Goal: Check status: Check status

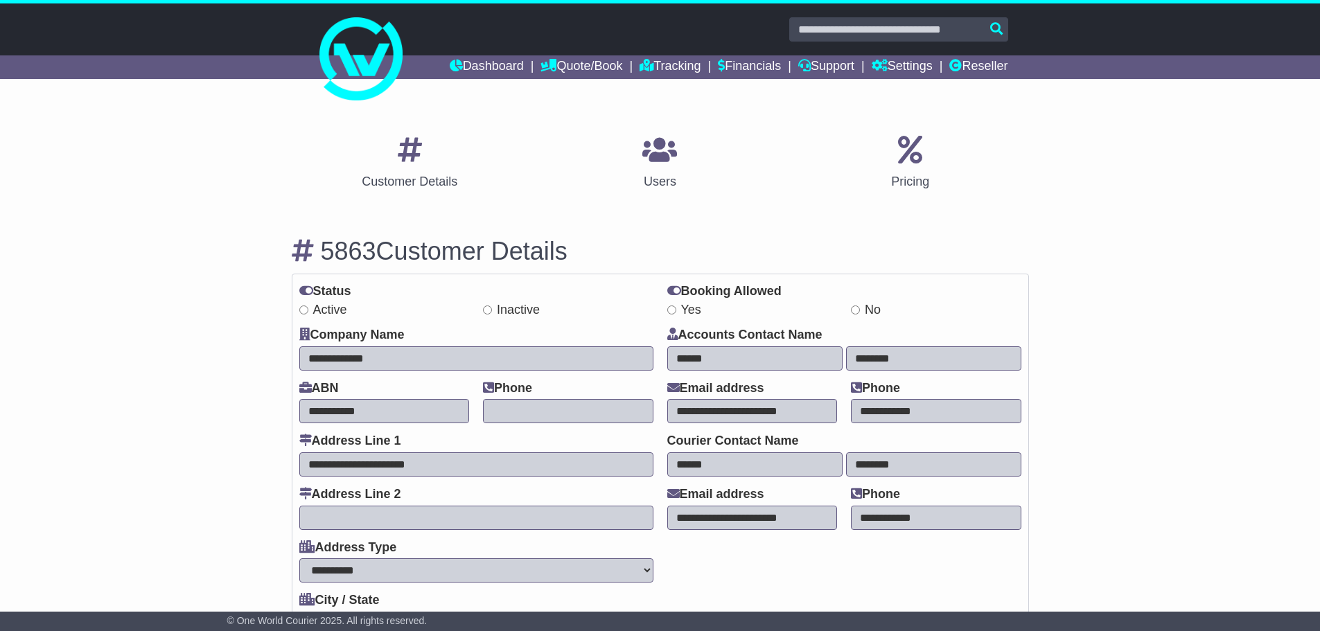
select select "**********"
select select "**"
click at [965, 76] on link "Reseller" at bounding box center [978, 67] width 58 height 24
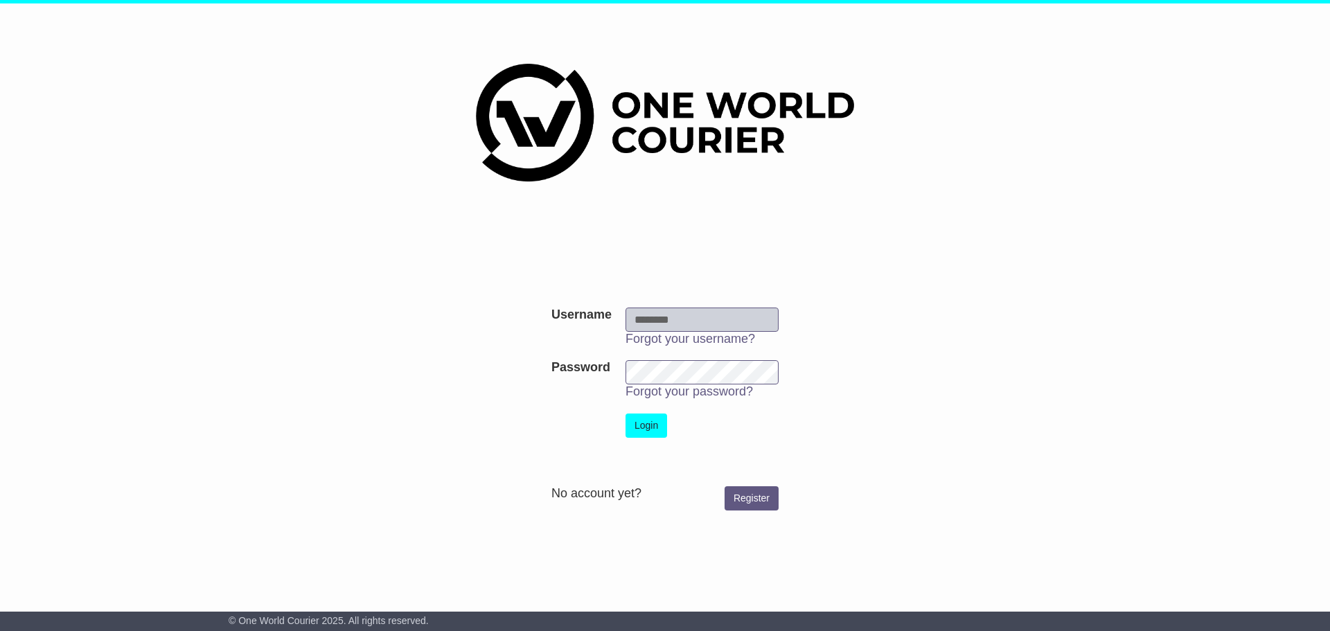
type input "********"
click at [652, 418] on button "Login" at bounding box center [647, 426] width 42 height 24
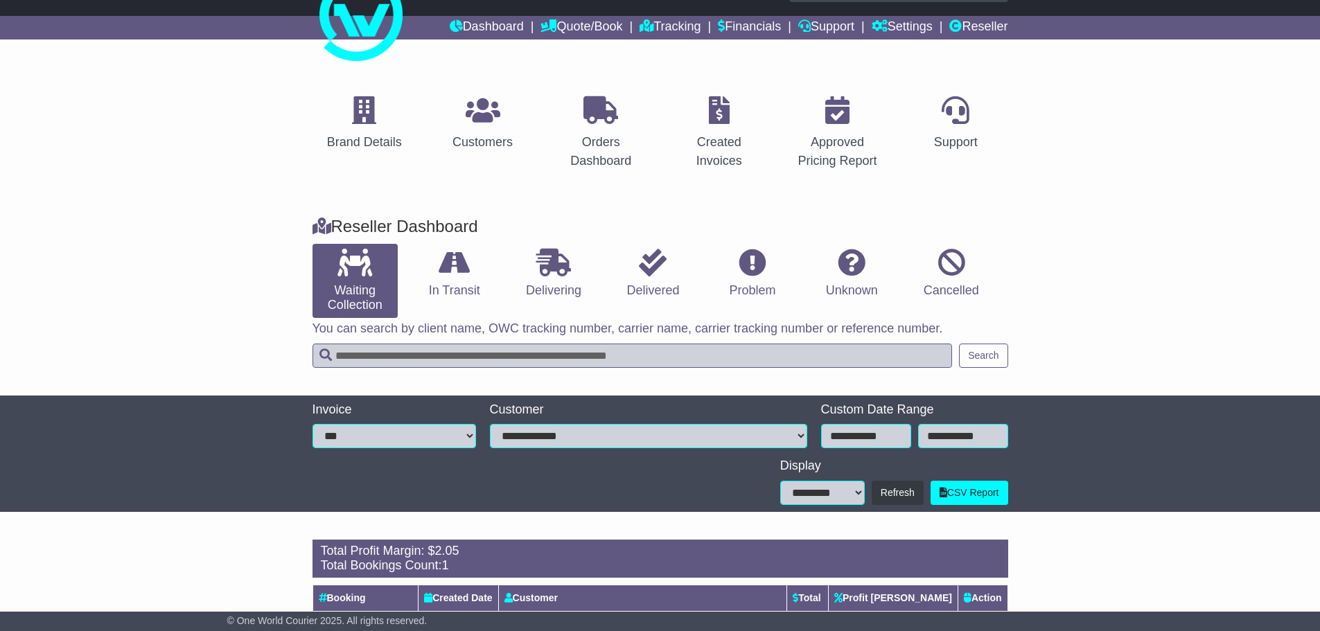
scroll to position [110, 0]
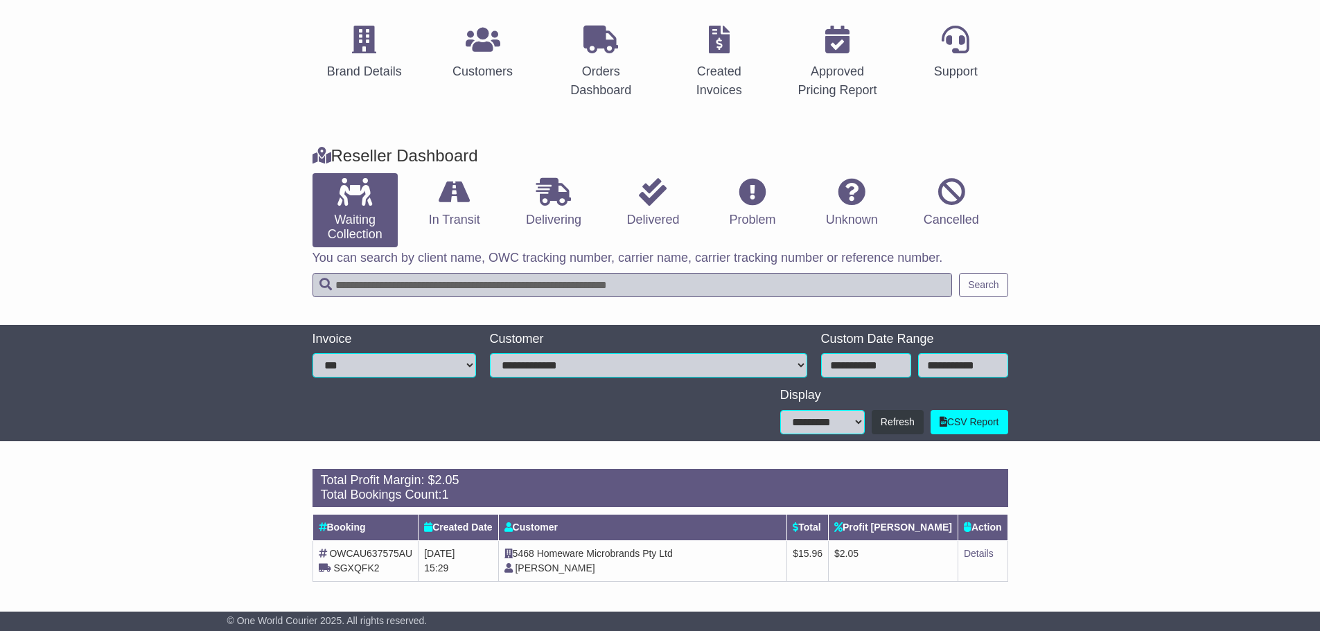
click at [361, 405] on div at bounding box center [540, 407] width 468 height 53
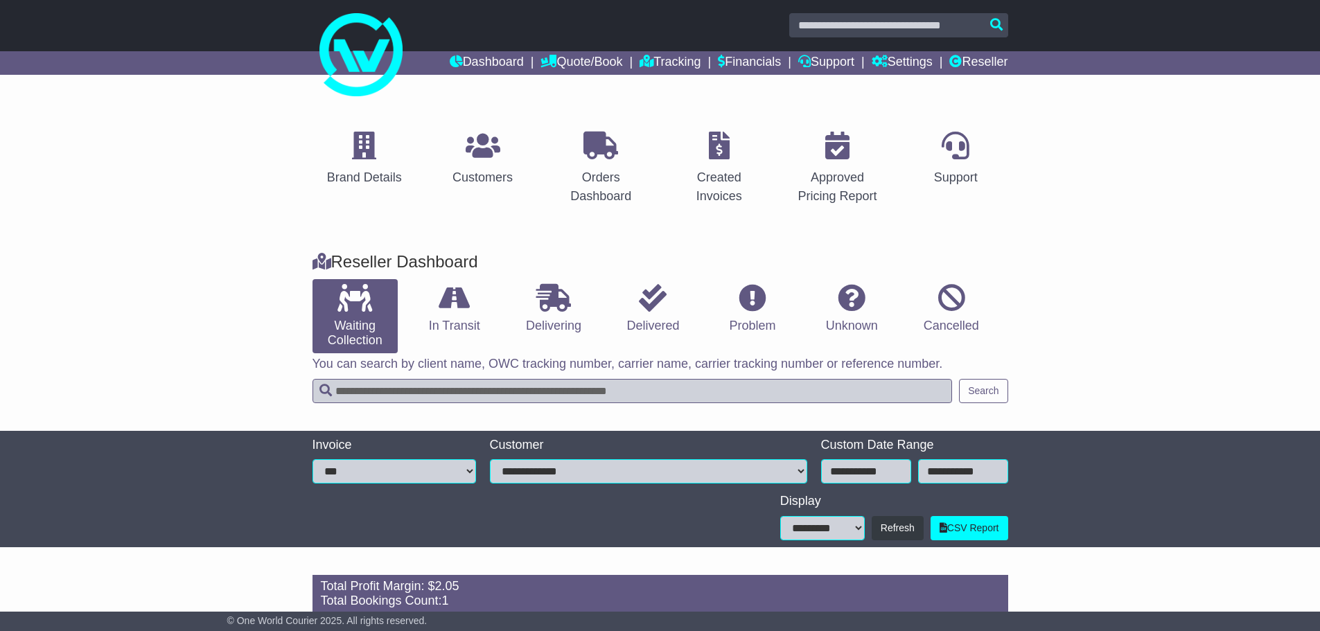
scroll to position [0, 0]
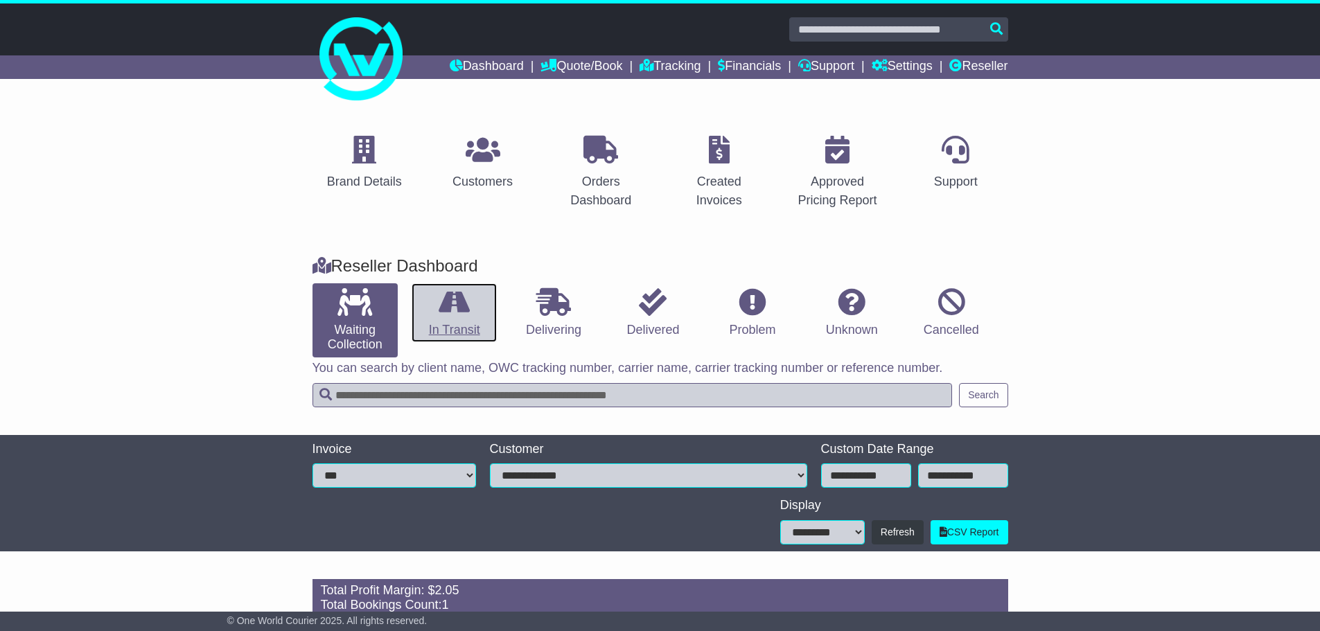
click at [465, 330] on link "In Transit" at bounding box center [454, 313] width 85 height 60
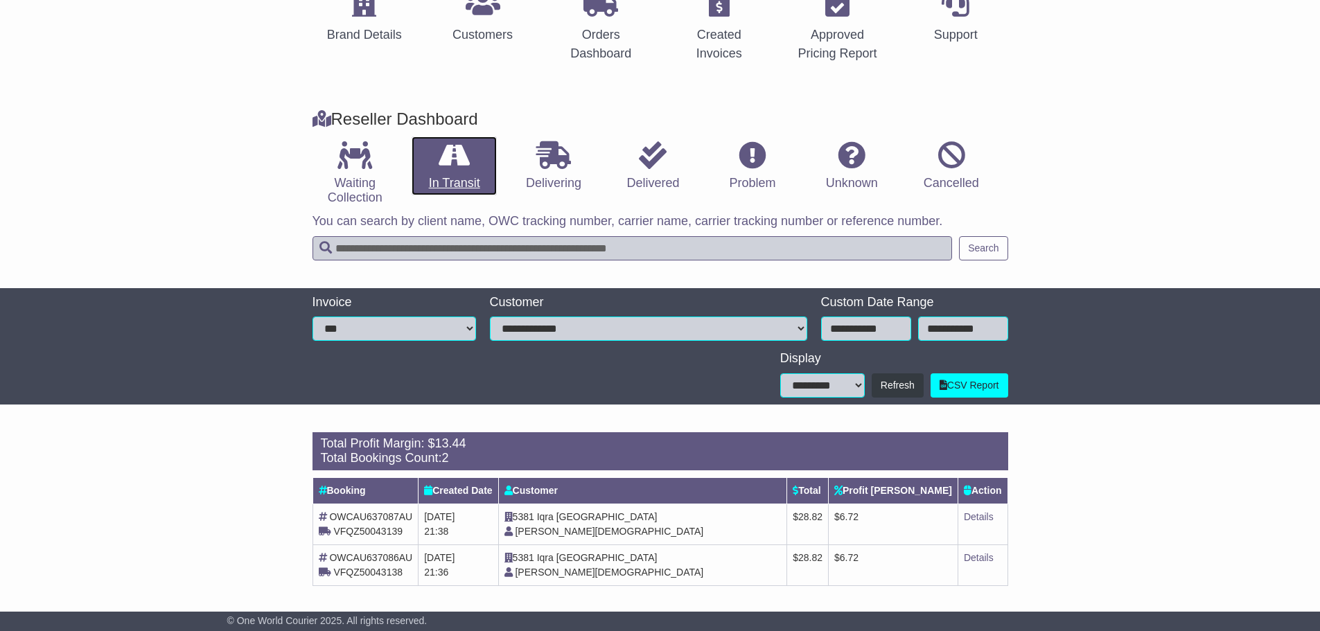
scroll to position [151, 0]
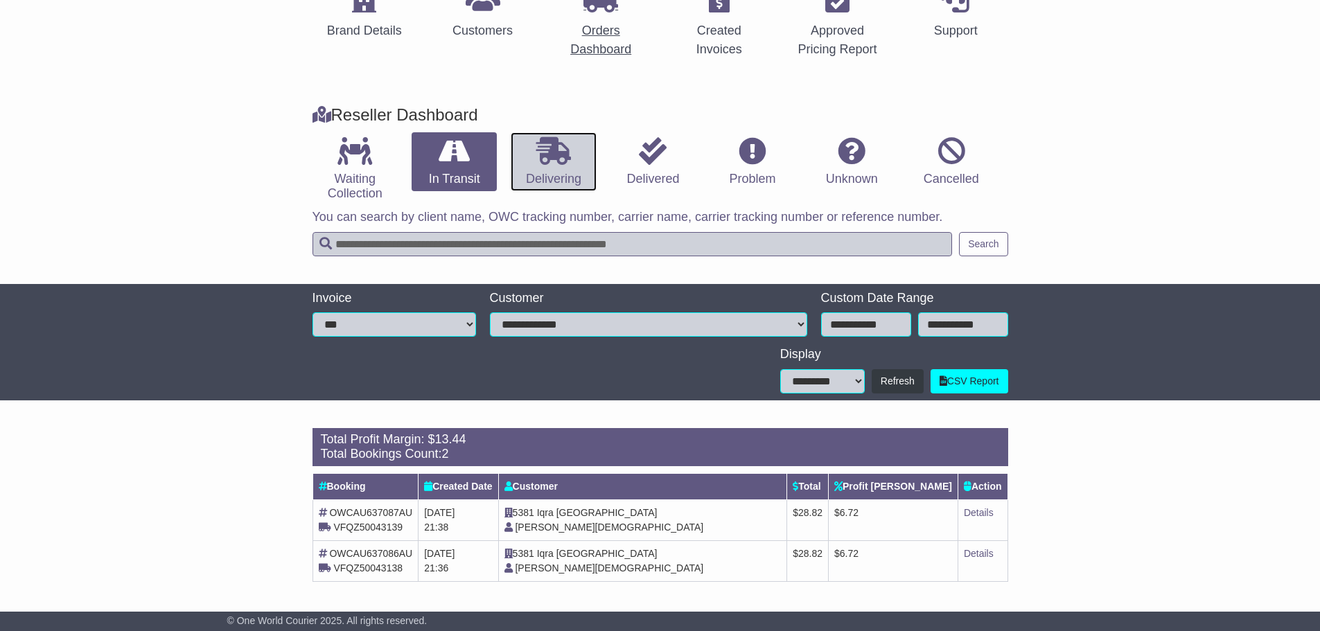
click at [556, 178] on link "Delivering" at bounding box center [553, 162] width 85 height 60
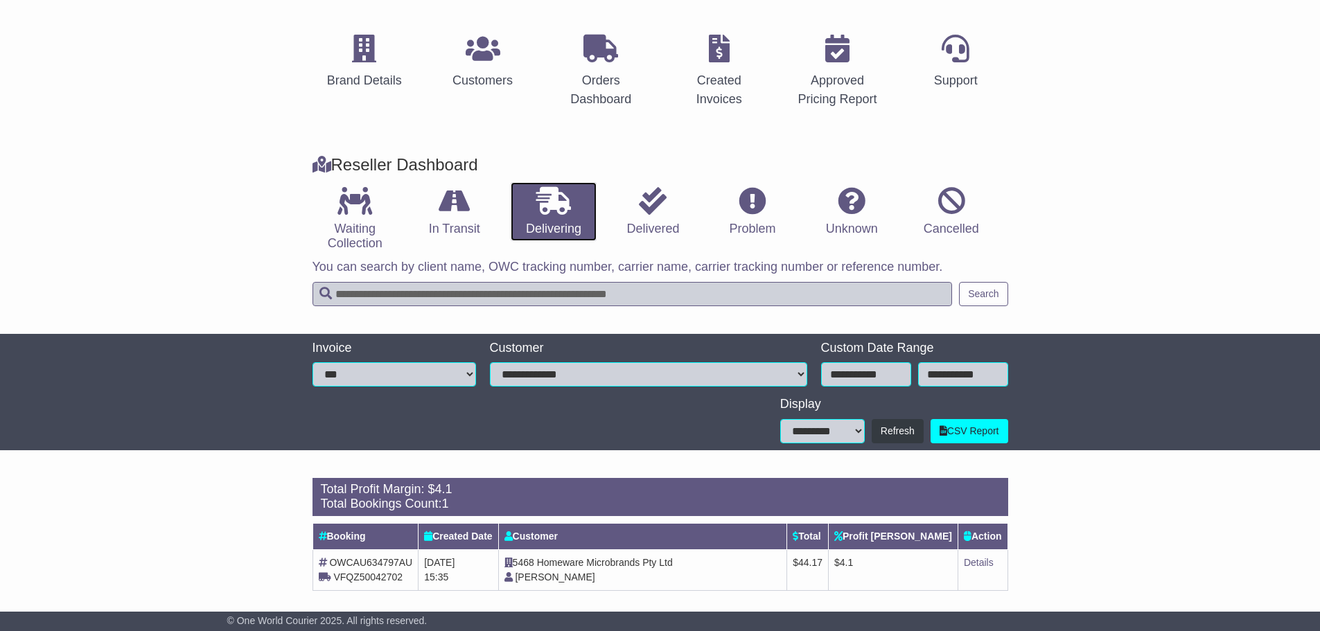
scroll to position [110, 0]
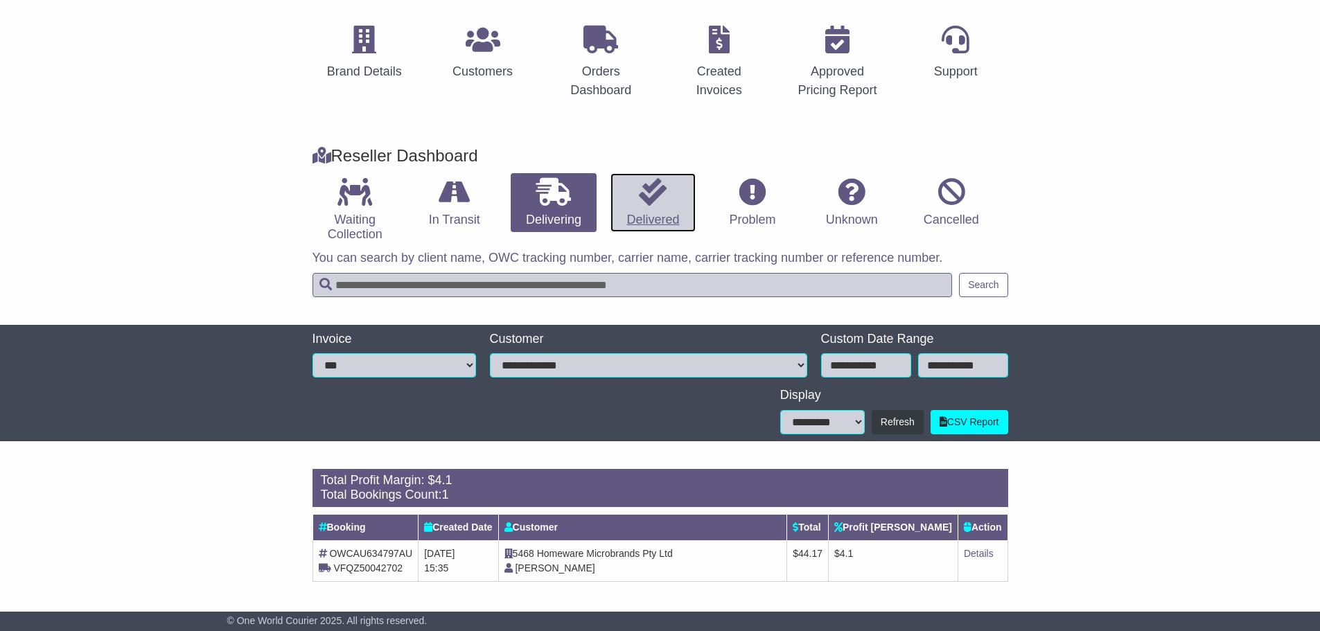
click at [626, 190] on link "Delivered" at bounding box center [652, 203] width 85 height 60
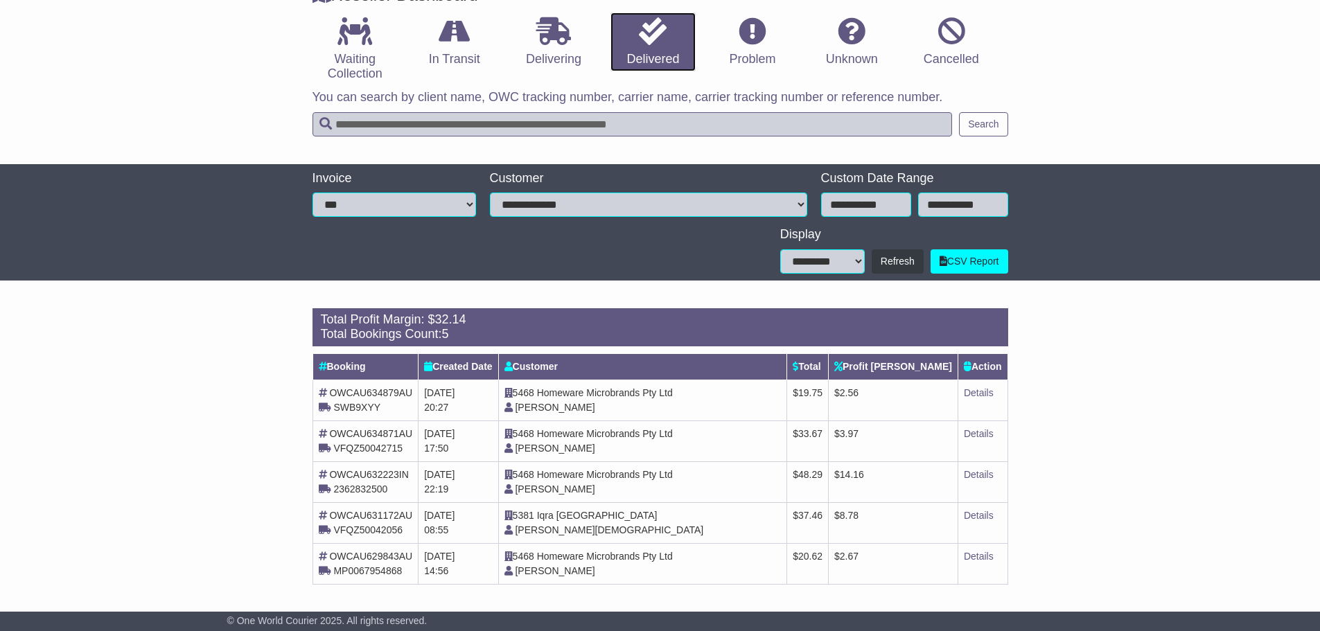
scroll to position [274, 0]
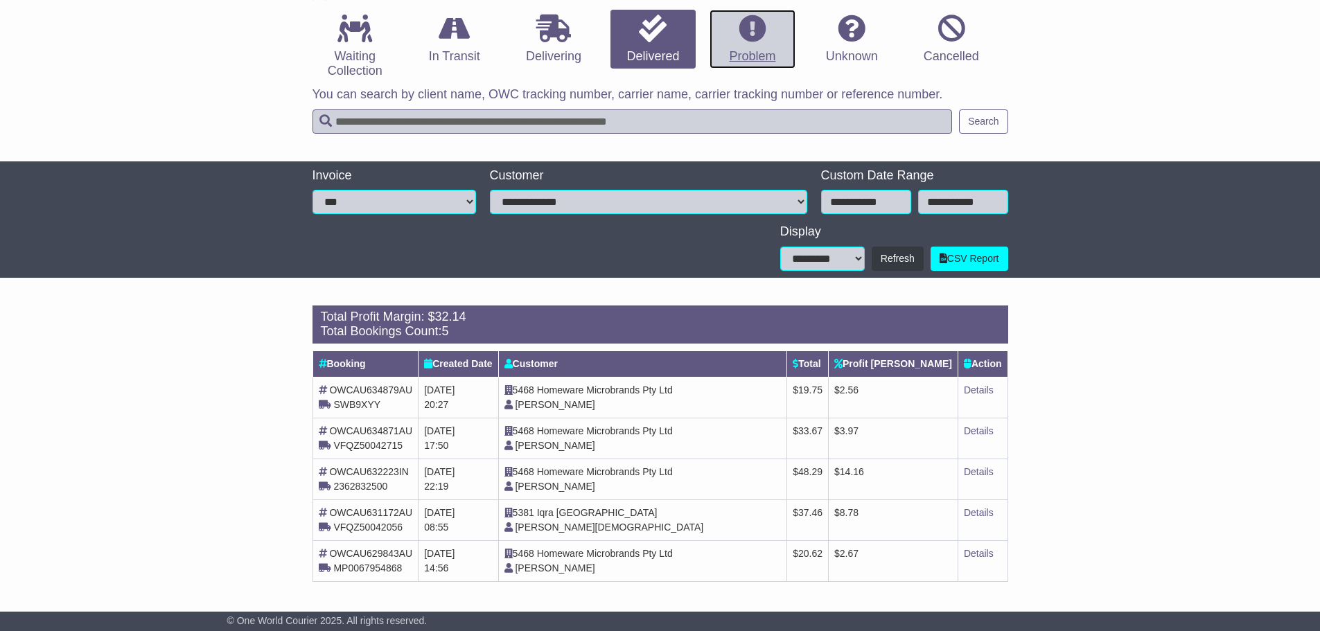
click at [736, 50] on link "Problem" at bounding box center [751, 40] width 85 height 60
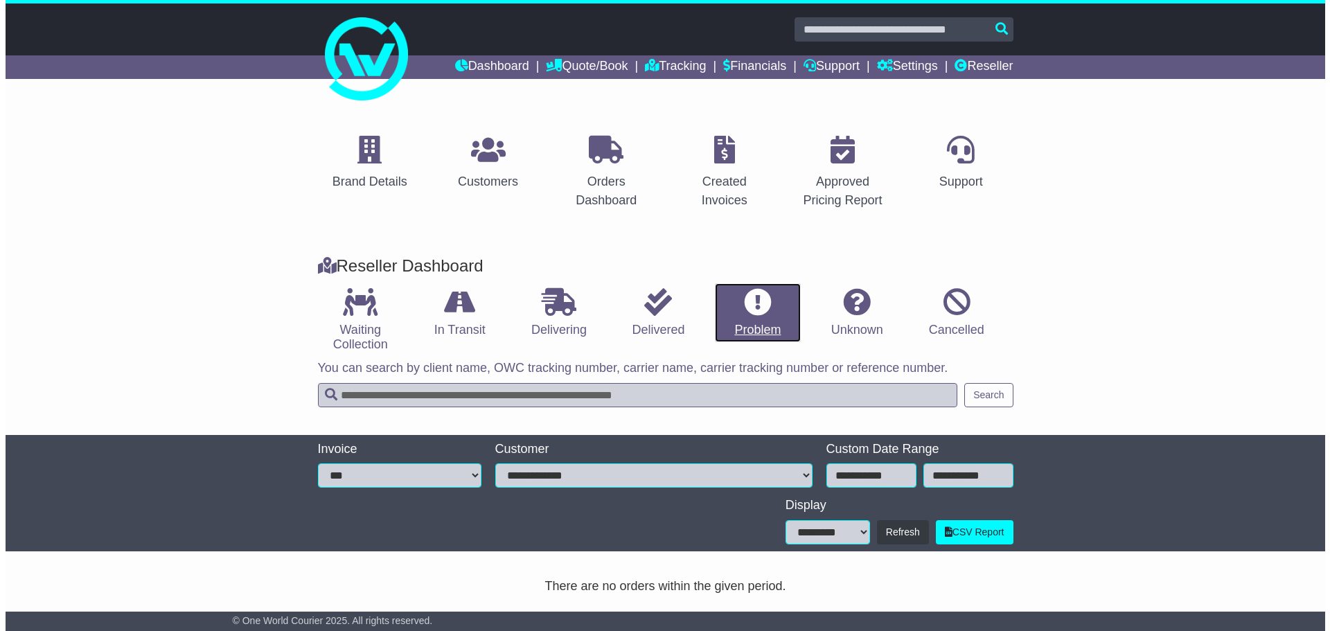
scroll to position [0, 0]
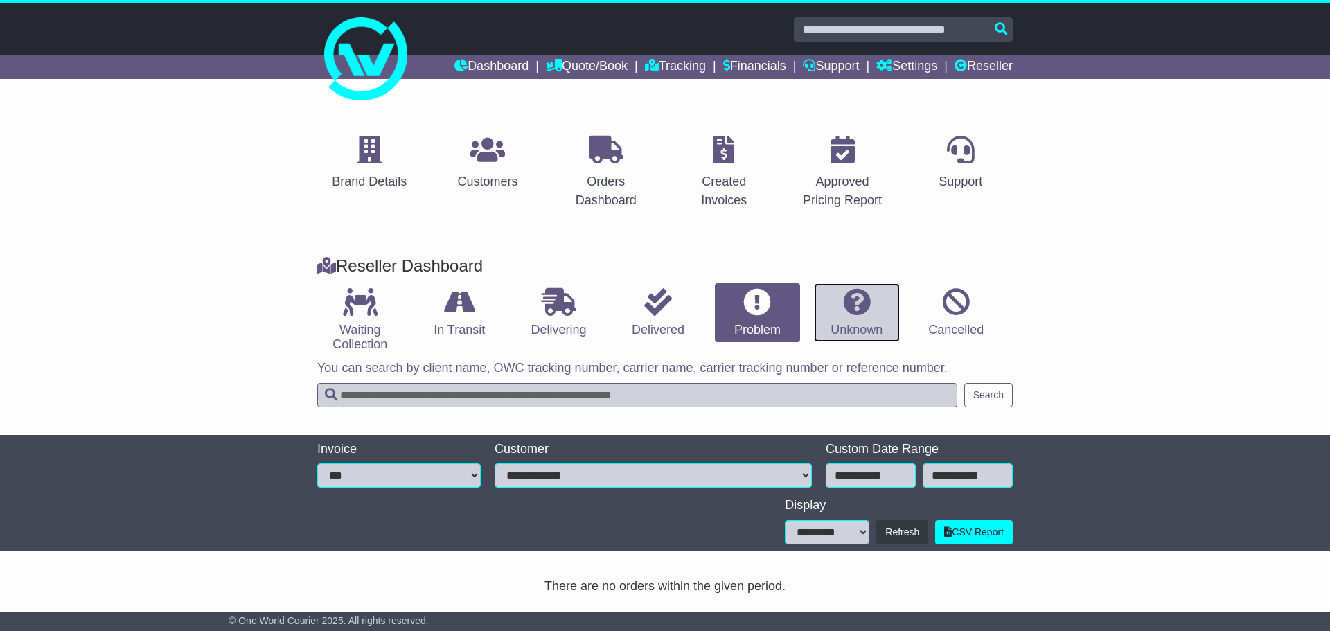
click at [862, 308] on icon at bounding box center [857, 302] width 28 height 28
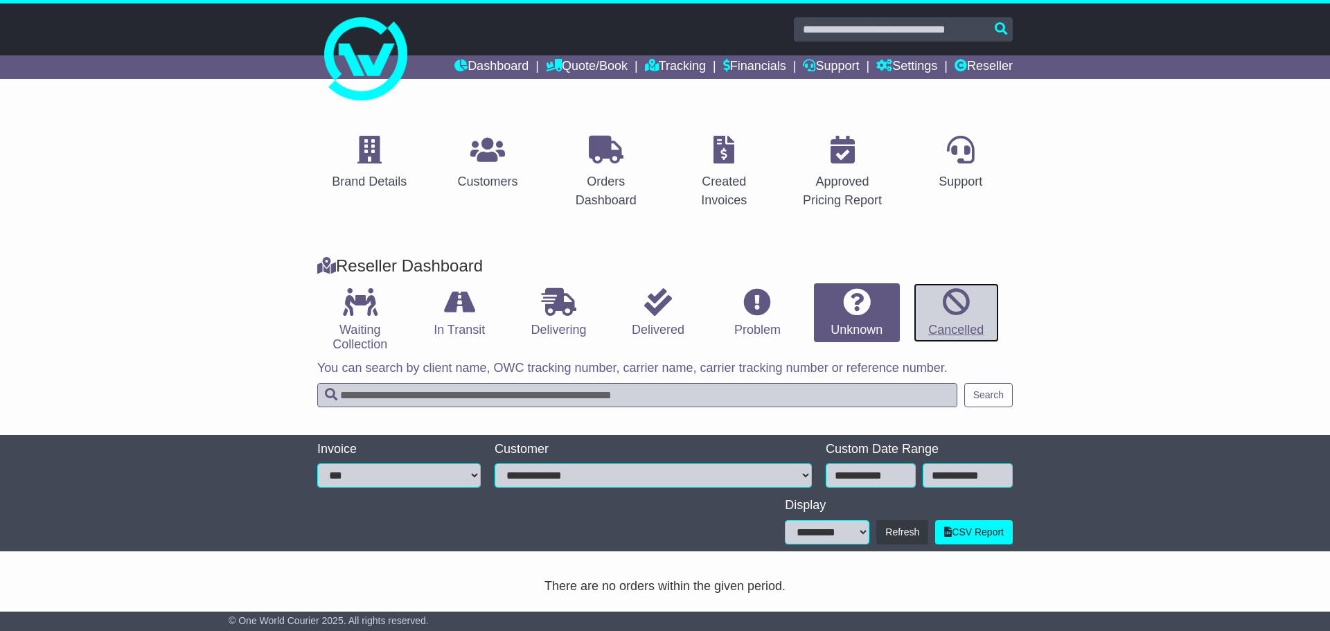
click at [975, 319] on link "Cancelled" at bounding box center [956, 313] width 85 height 60
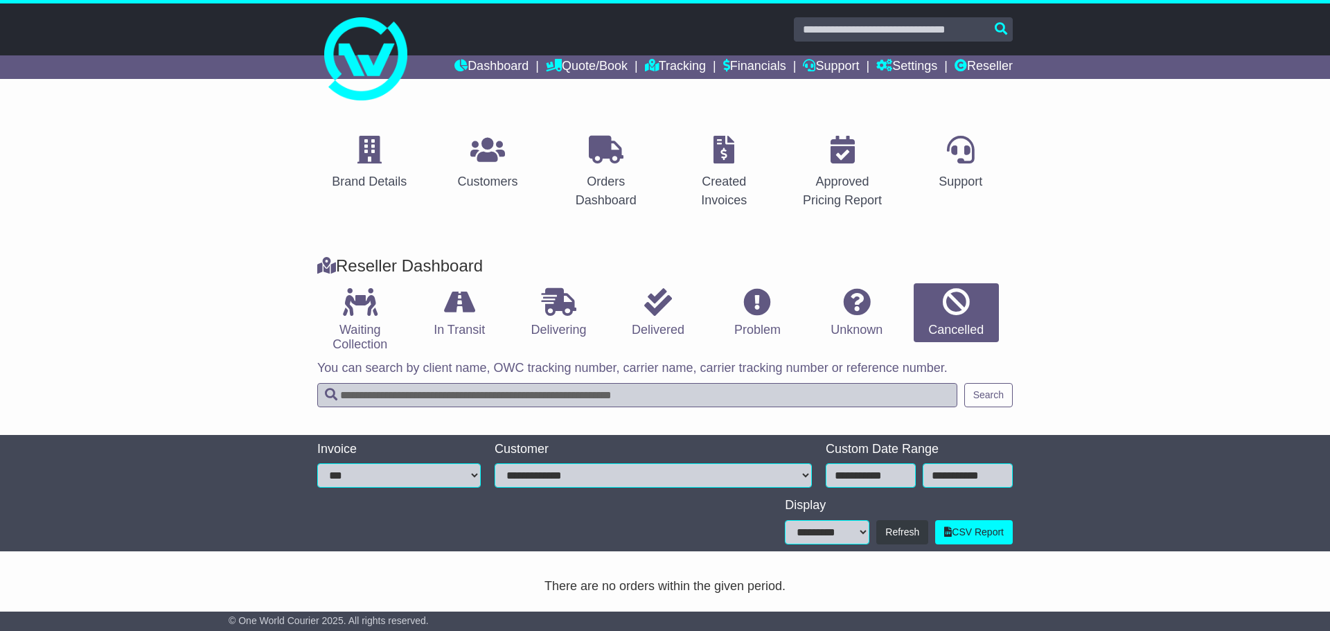
click at [1087, 322] on div "Reseller Dashboard Waiting Collection In Transit Delivering Delivered Problem U…" at bounding box center [665, 338] width 1330 height 193
